Goal: Task Accomplishment & Management: Manage account settings

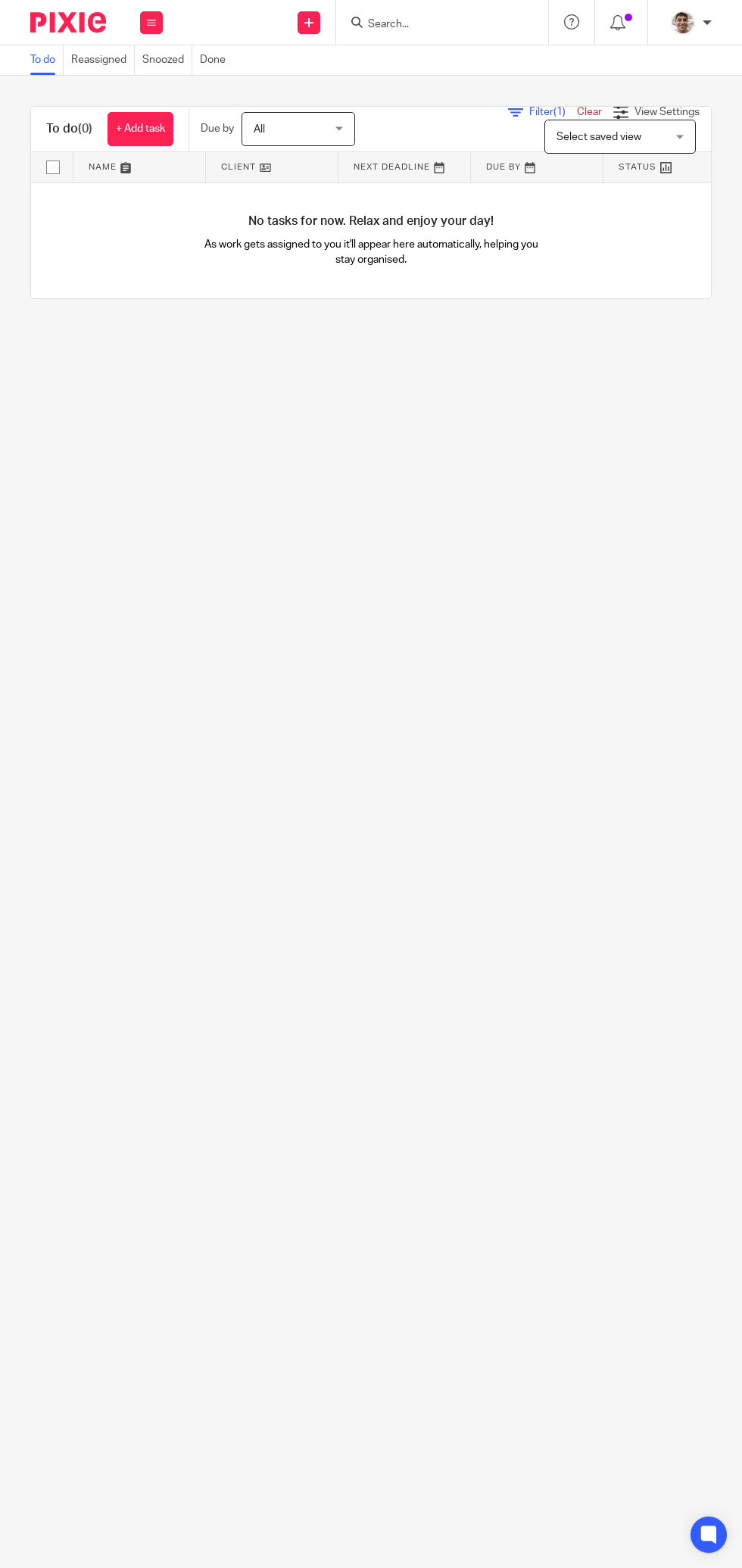
click at [171, 60] on link "Snoozed" at bounding box center [167, 60] width 50 height 30
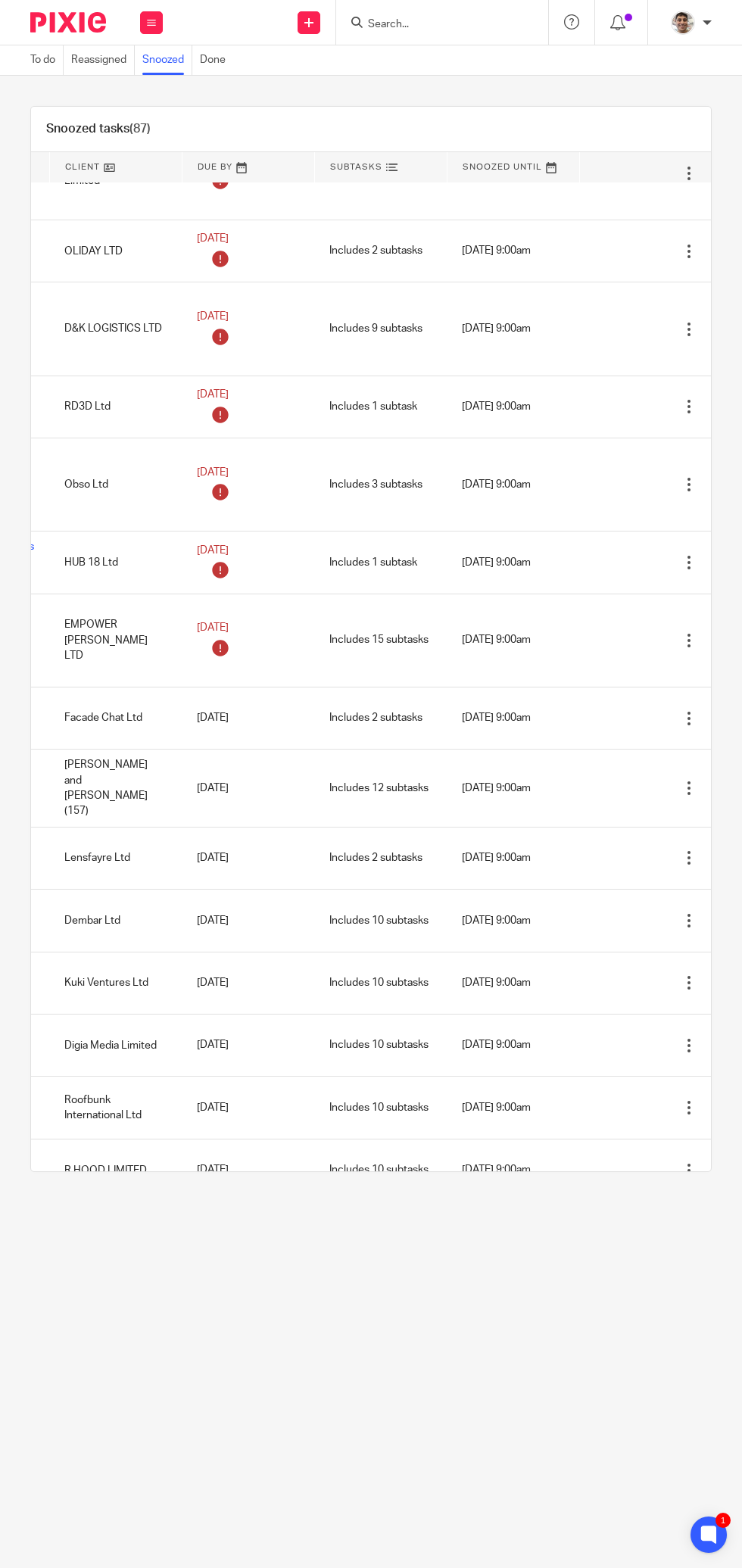
scroll to position [3947, 156]
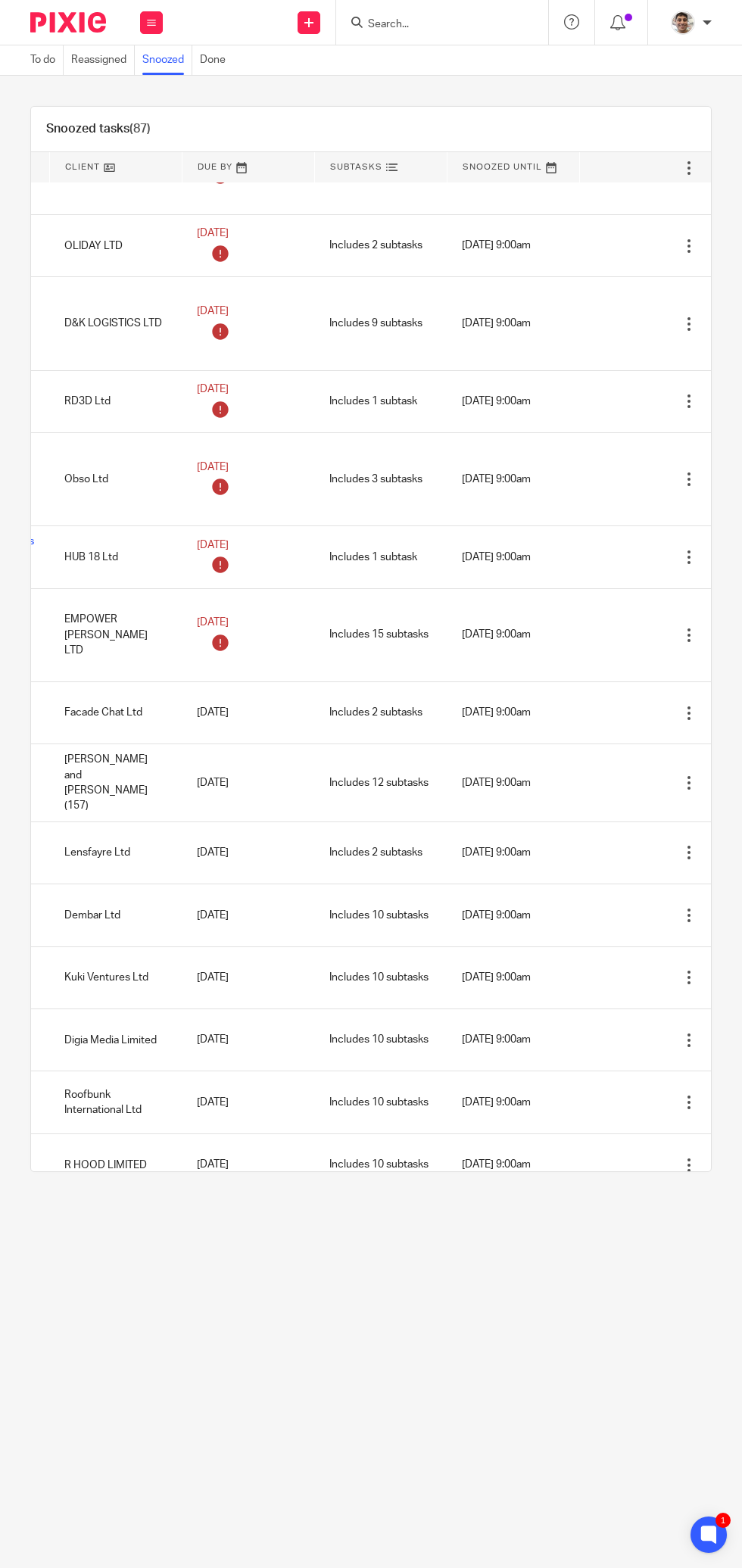
click at [519, 328] on td "19 Sep 2025 9:00am" at bounding box center [513, 323] width 133 height 93
click at [654, 317] on icon at bounding box center [662, 324] width 15 height 15
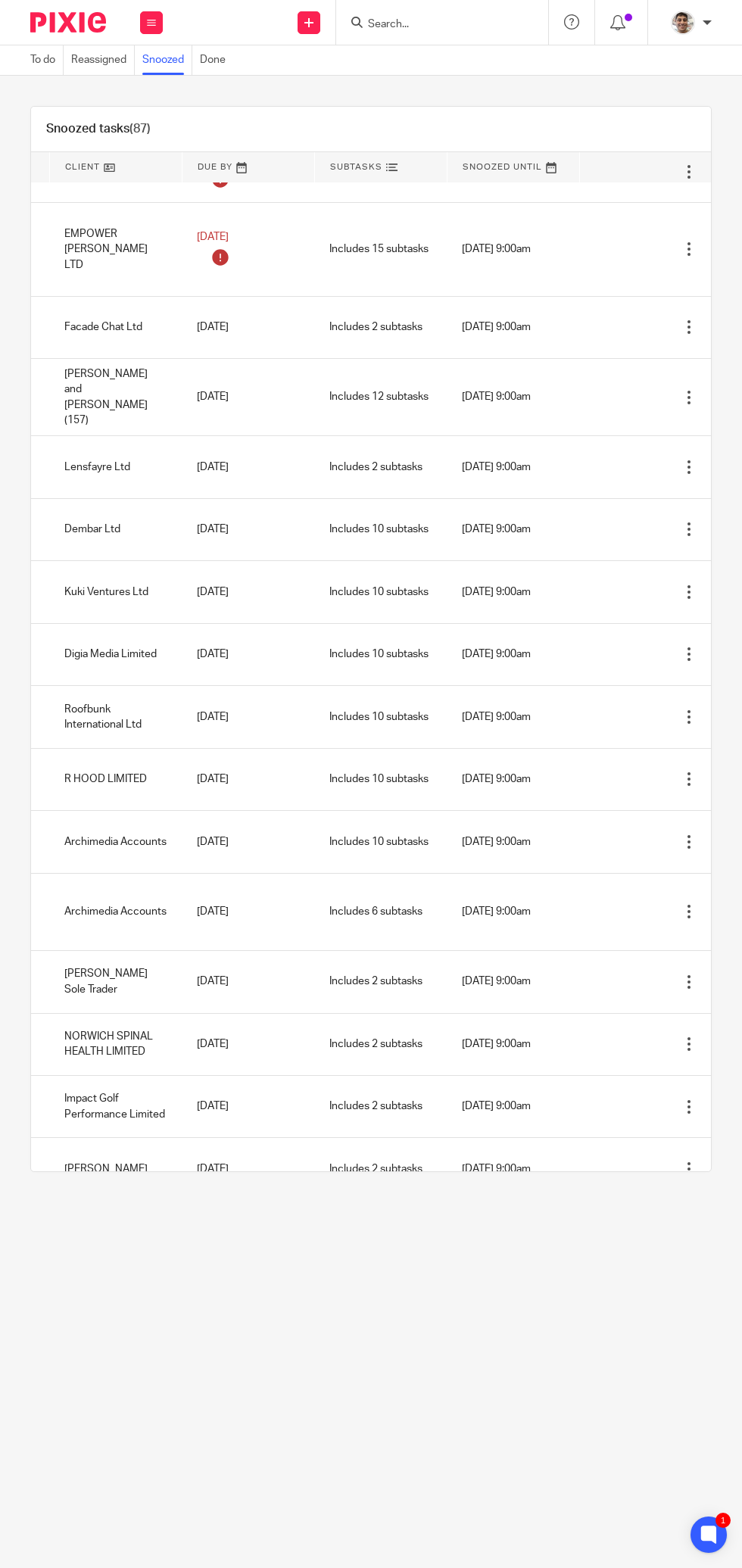
scroll to position [4238, 156]
click at [575, 377] on td "19 Sep 2025 9:00am" at bounding box center [513, 398] width 133 height 77
click at [664, 392] on icon at bounding box center [662, 399] width 15 height 15
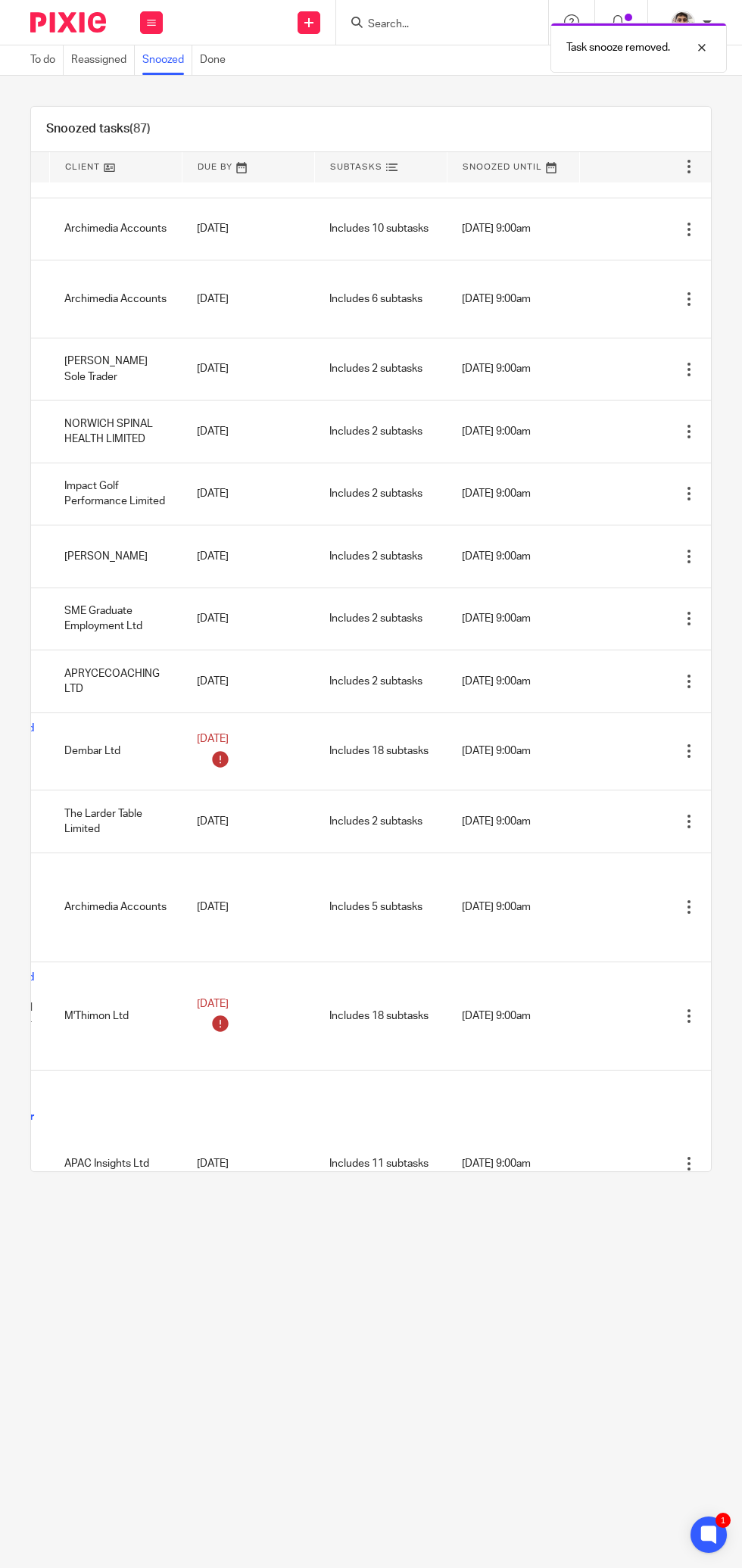
scroll to position [4808, 156]
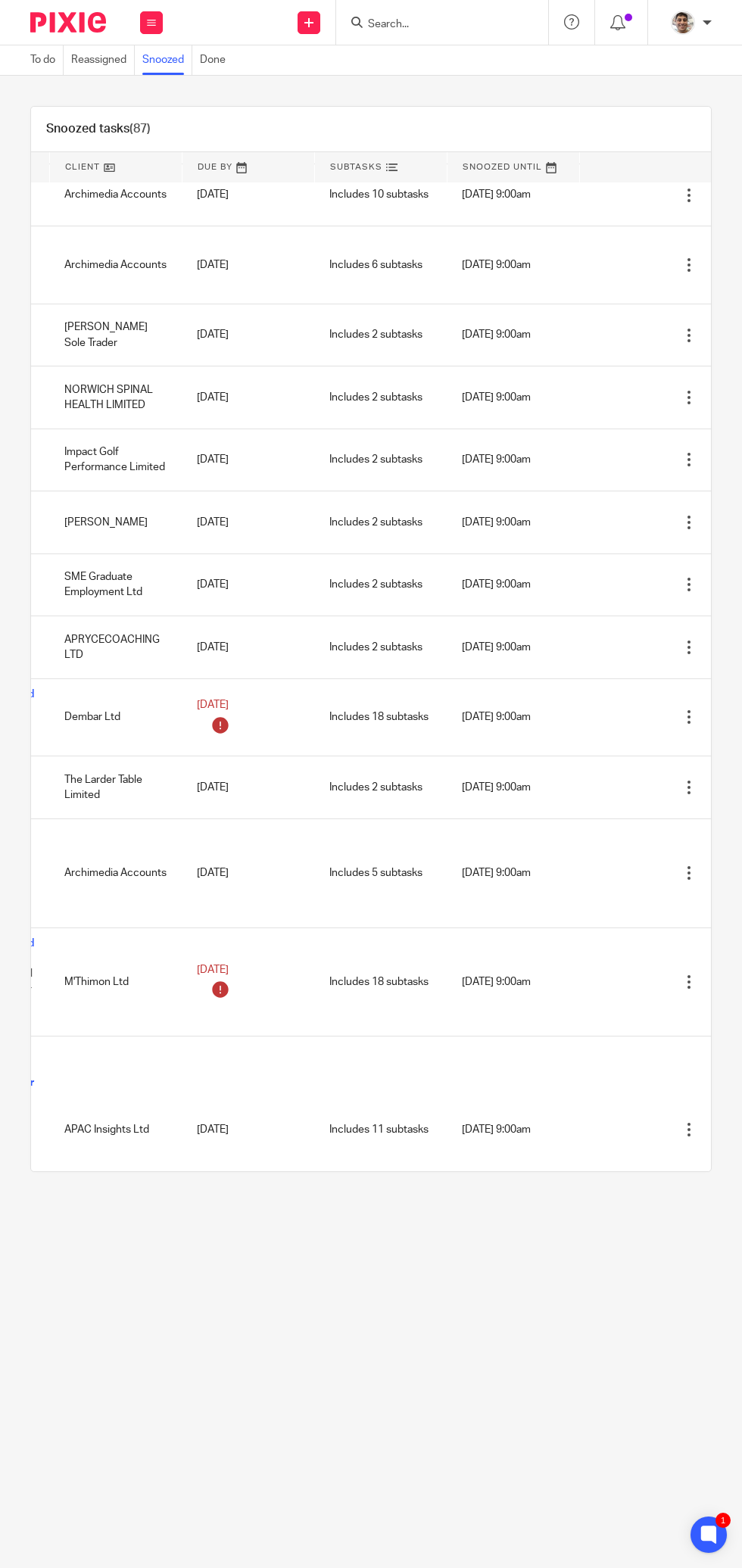
click at [41, 15] on img at bounding box center [67, 22] width 76 height 20
